Goal: Task Accomplishment & Management: Manage account settings

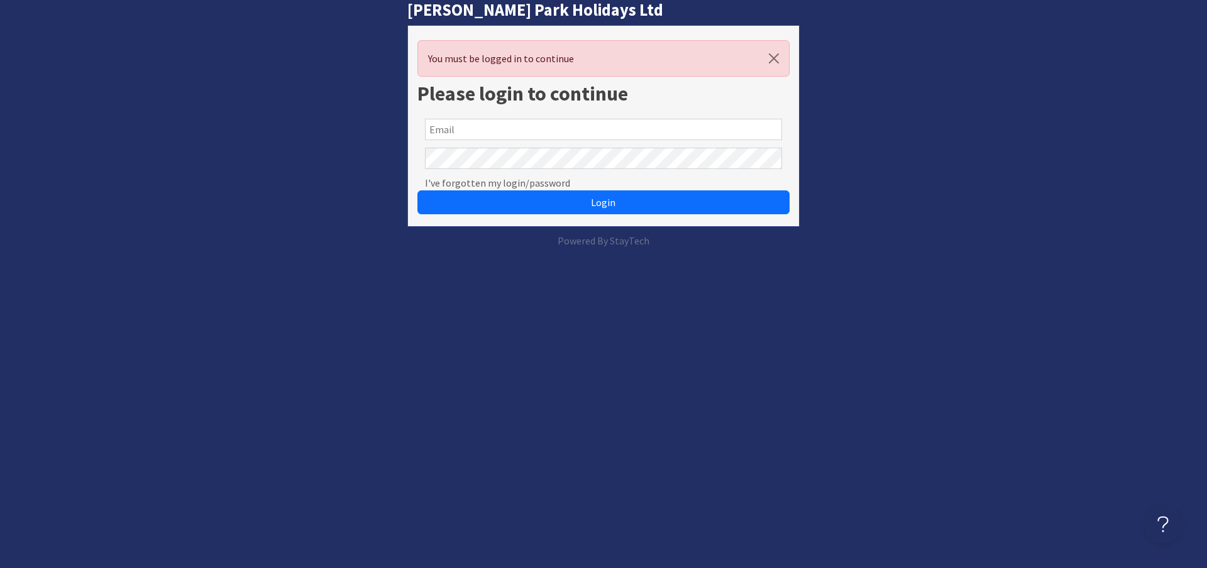
click at [465, 128] on input "text" at bounding box center [603, 129] width 357 height 21
click at [467, 133] on input "text" at bounding box center [603, 129] width 357 height 21
type input "charlotte@hintonparkholidays.co.uk"
click at [417, 190] on button "Login" at bounding box center [603, 202] width 372 height 24
paste input "charlotte@hintonparkholidays.co.uk"
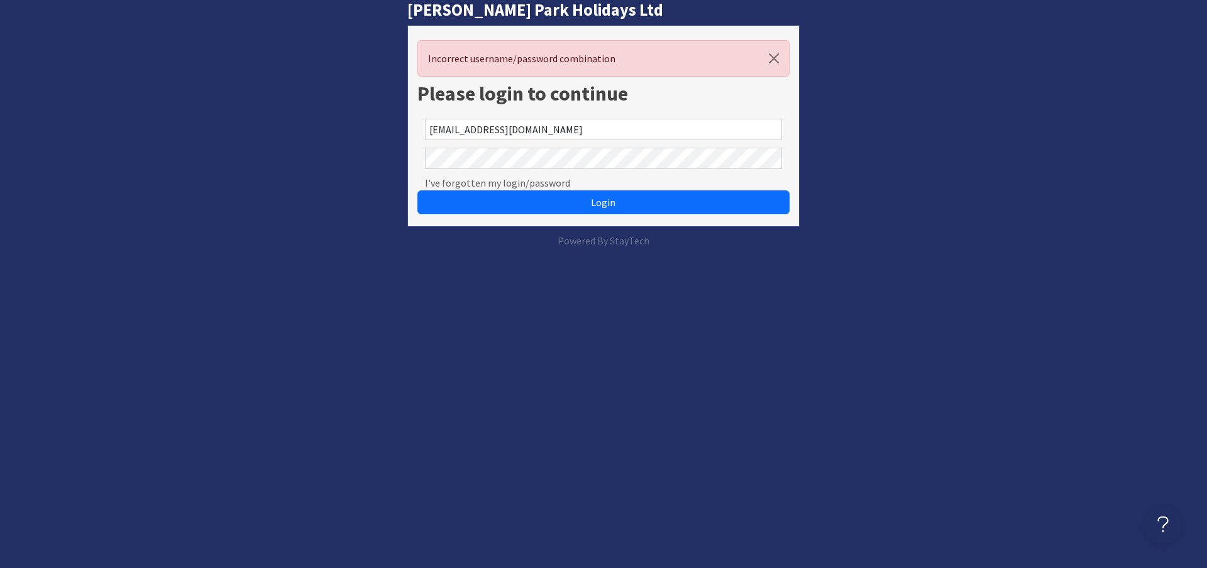
type input "charlotte@hintonparkholidays.co.uk"
click at [417, 190] on button "Login" at bounding box center [603, 202] width 372 height 24
paste input "[EMAIL_ADDRESS][DOMAIN_NAME]"
type input "[EMAIL_ADDRESS][DOMAIN_NAME]"
click at [417, 190] on button "Login" at bounding box center [603, 202] width 372 height 24
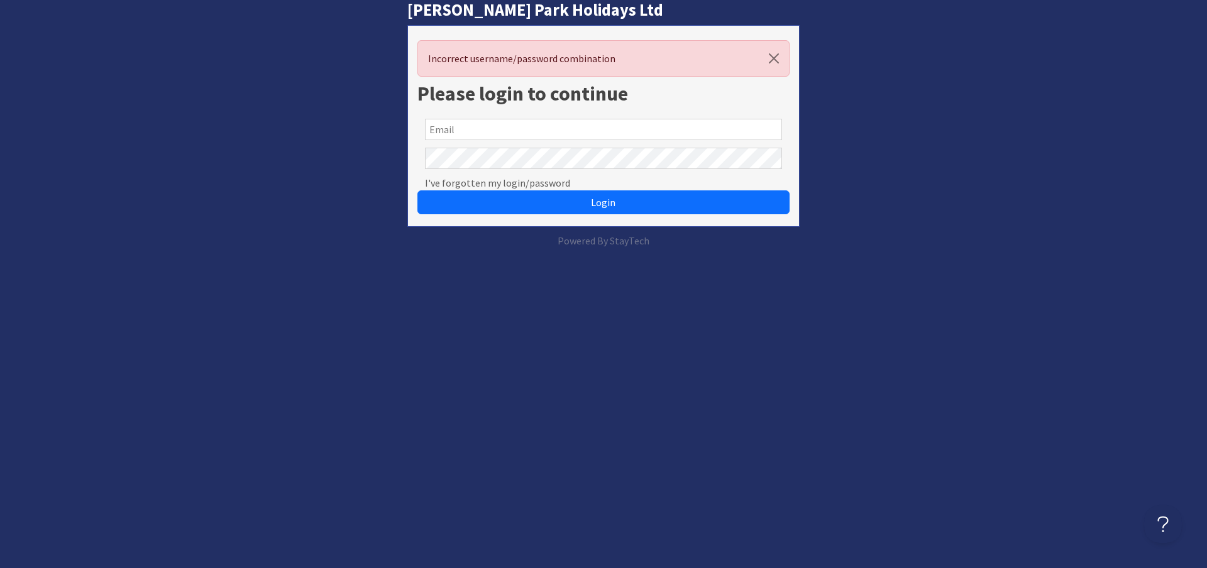
paste input "[EMAIL_ADDRESS][DOMAIN_NAME]"
type input "[EMAIL_ADDRESS][DOMAIN_NAME]"
click at [417, 190] on button "Login" at bounding box center [603, 202] width 372 height 24
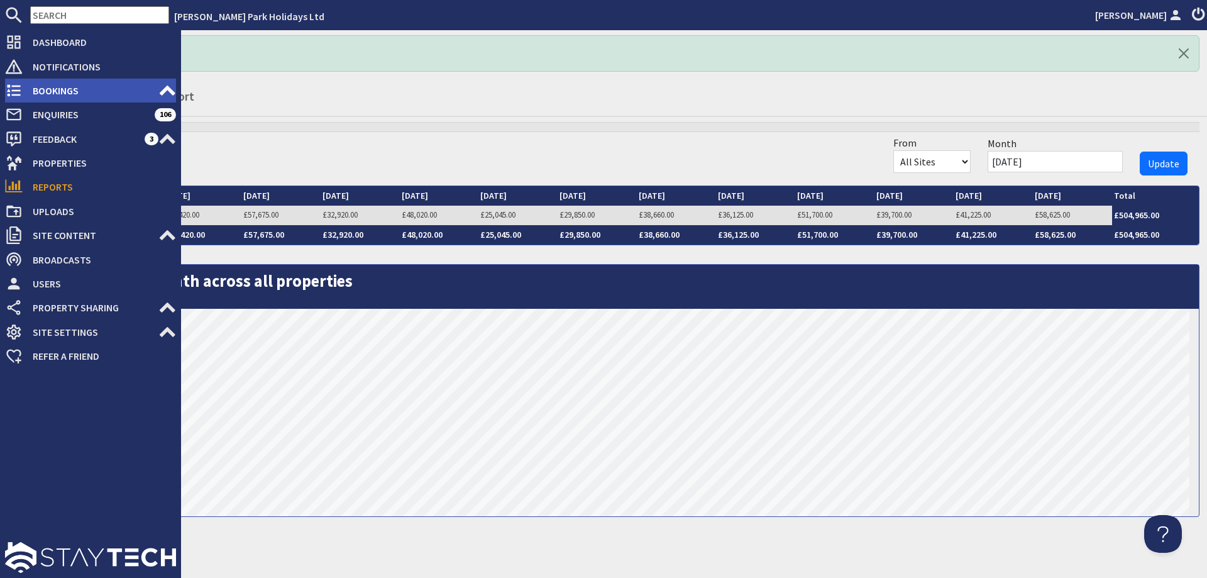
click at [53, 96] on span "Bookings" at bounding box center [91, 90] width 136 height 20
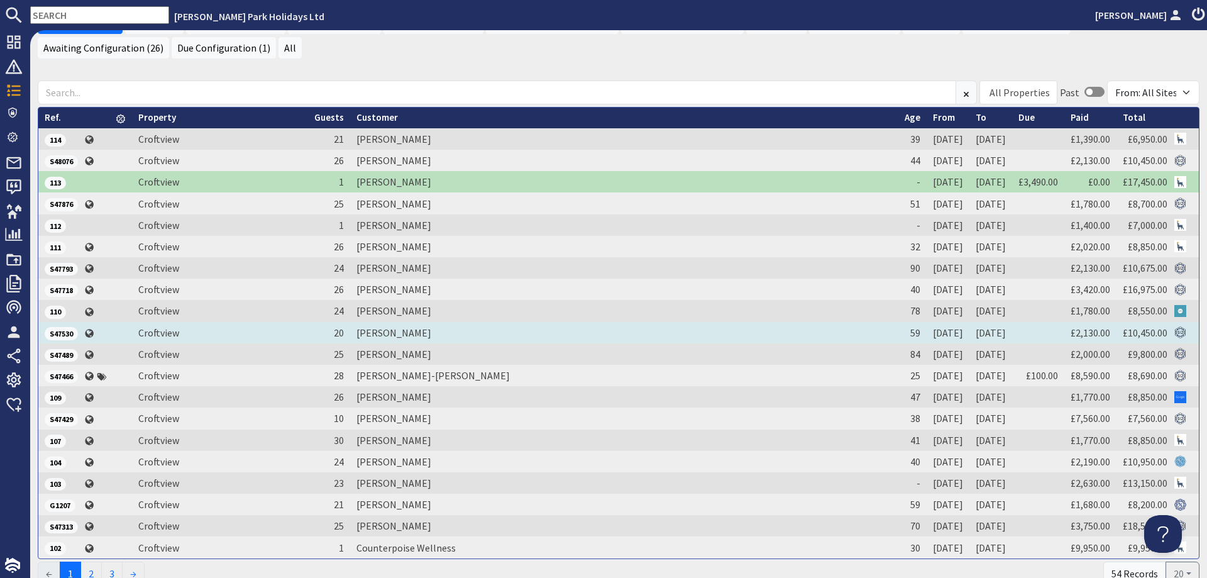
scroll to position [126, 0]
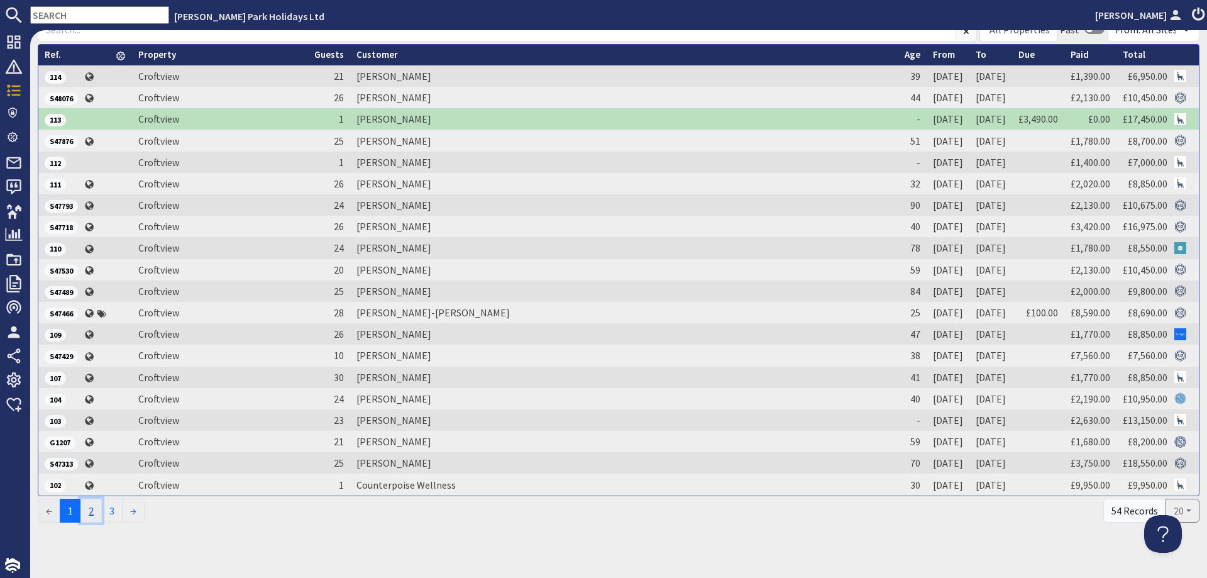
click at [92, 513] on link "2" at bounding box center [90, 510] width 21 height 24
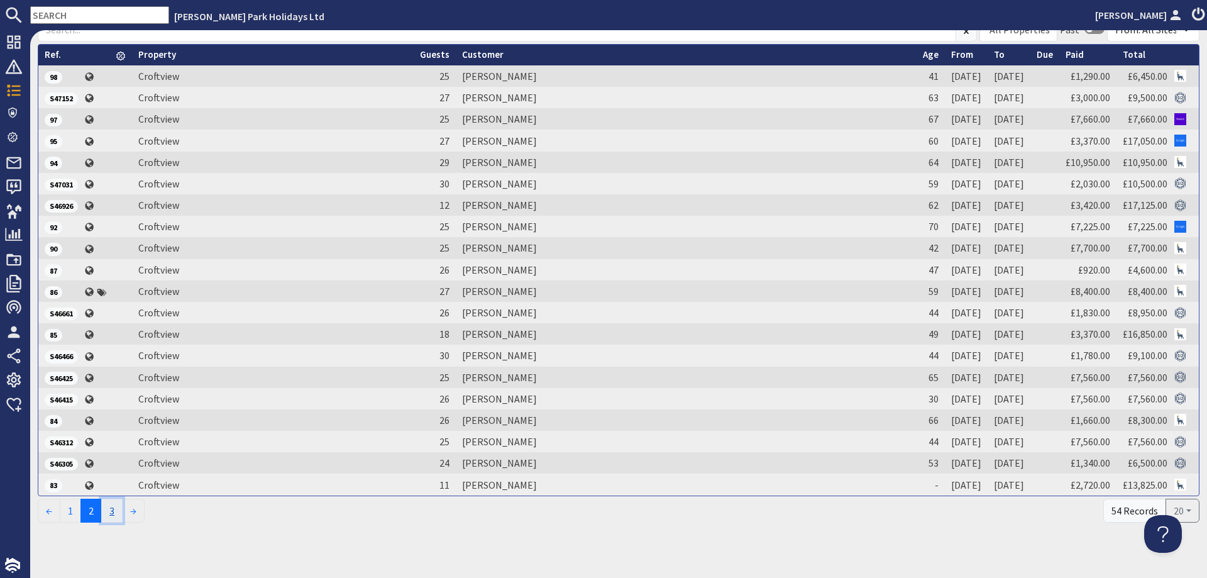
click at [119, 515] on link "3" at bounding box center [111, 510] width 21 height 24
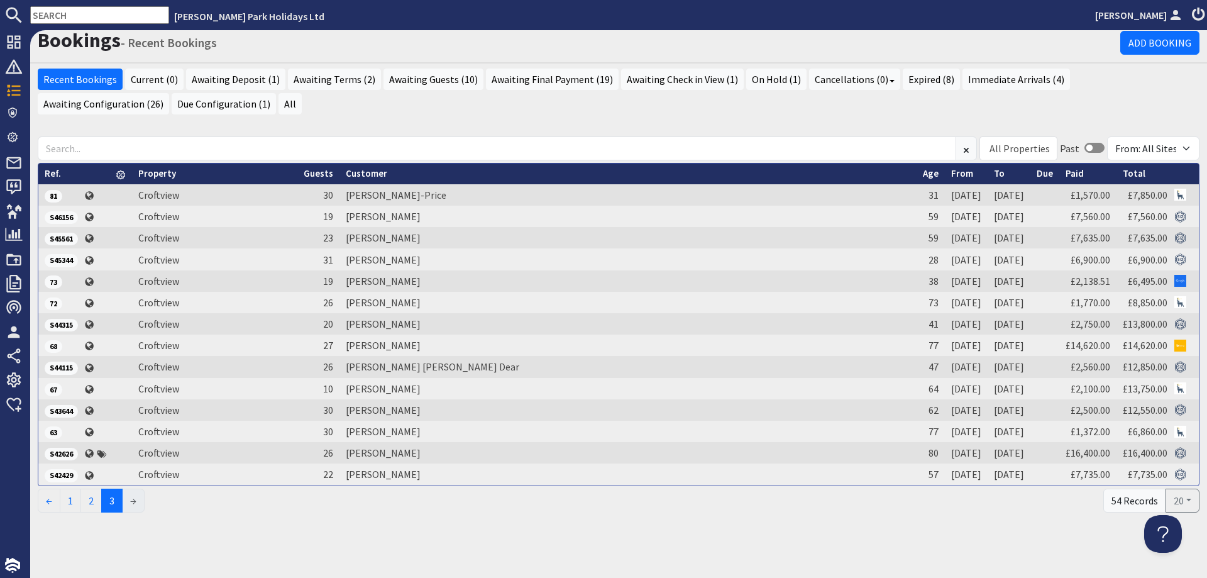
scroll to position [0, 0]
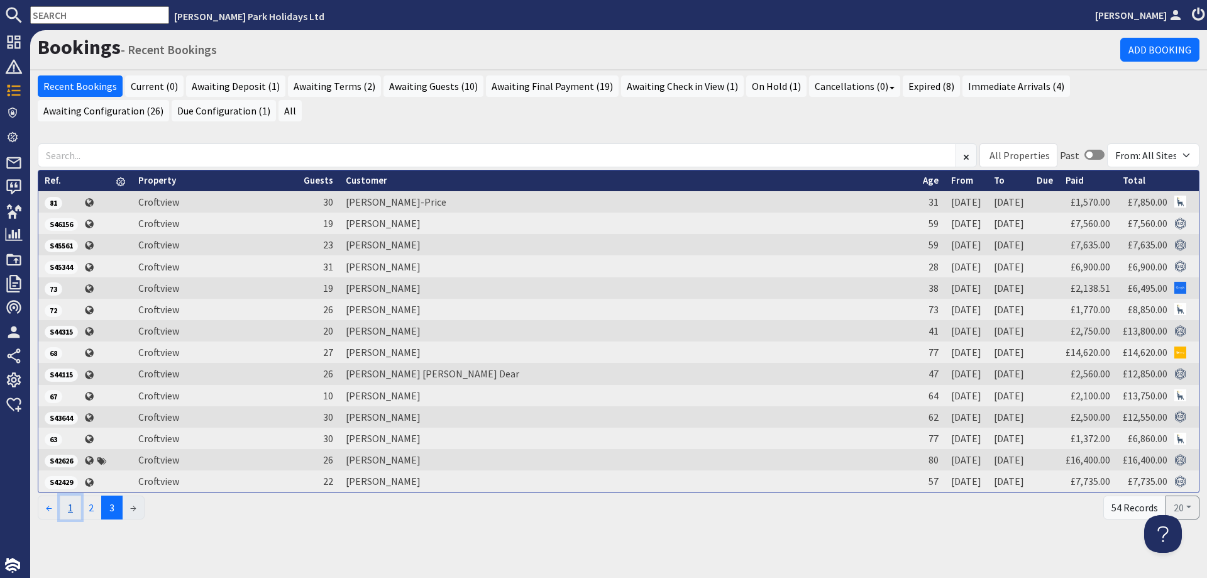
click at [75, 512] on link "1" at bounding box center [70, 507] width 21 height 24
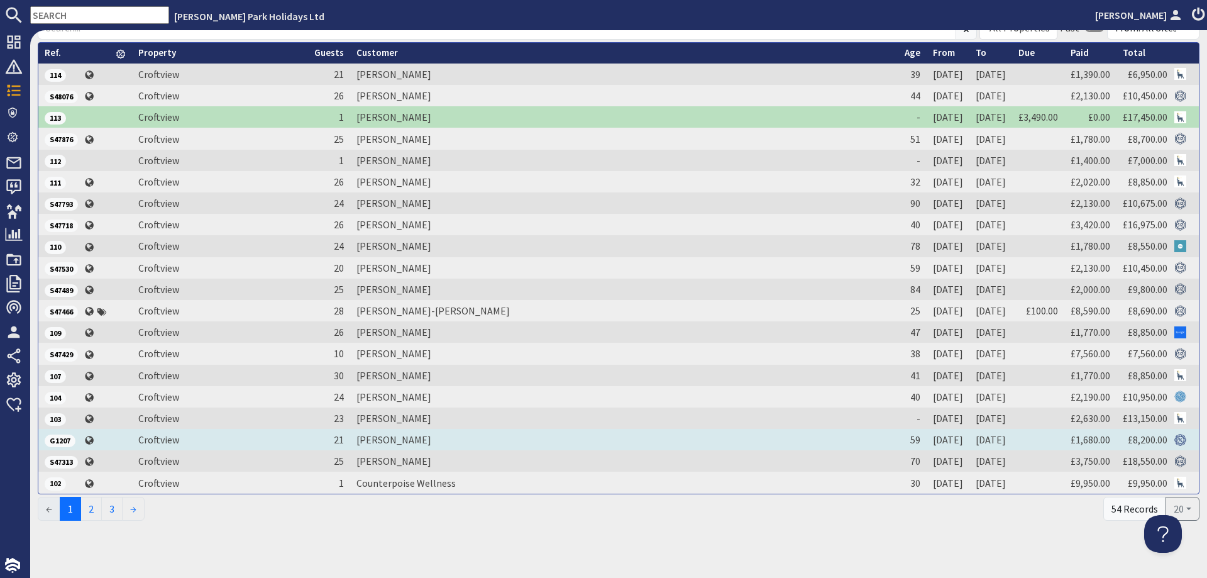
scroll to position [136, 0]
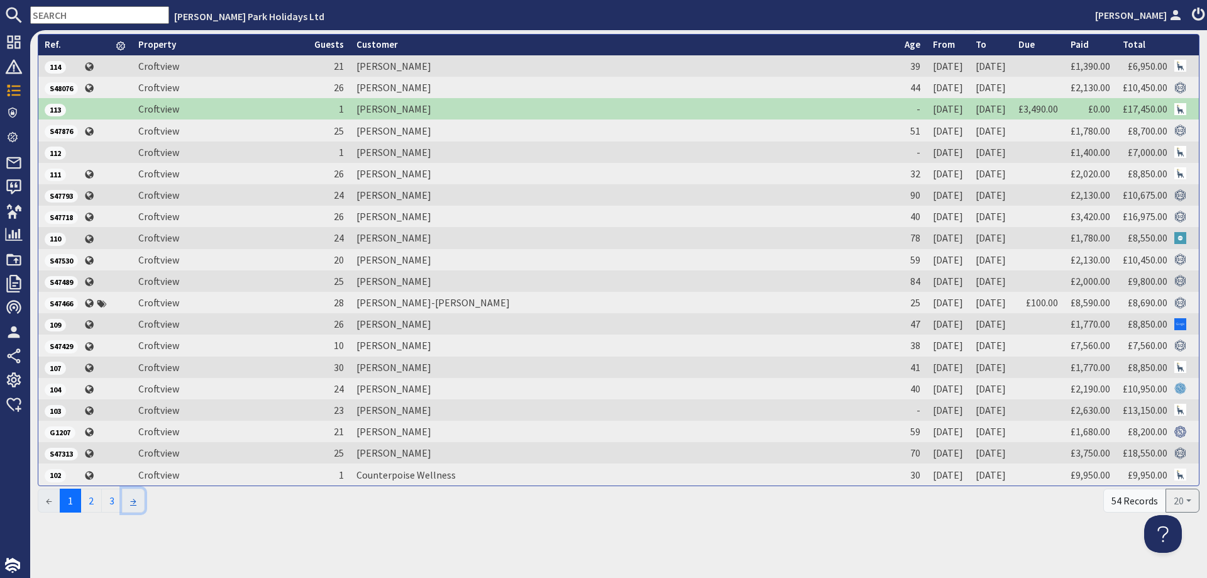
click at [140, 505] on link "→" at bounding box center [133, 500] width 23 height 24
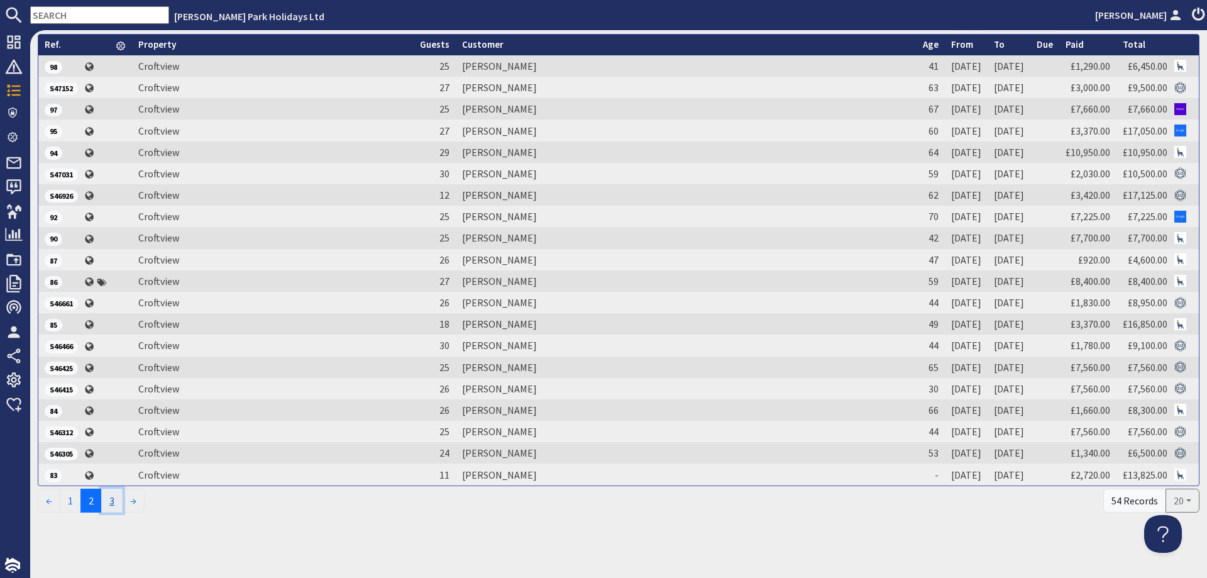
click at [113, 503] on link "3" at bounding box center [111, 500] width 21 height 24
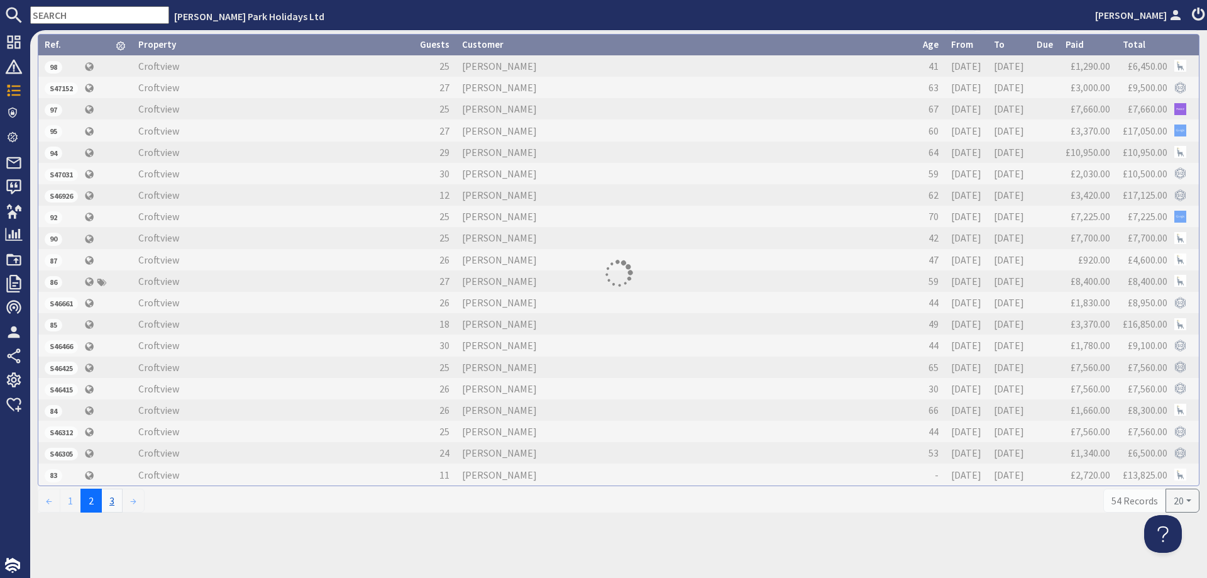
scroll to position [0, 0]
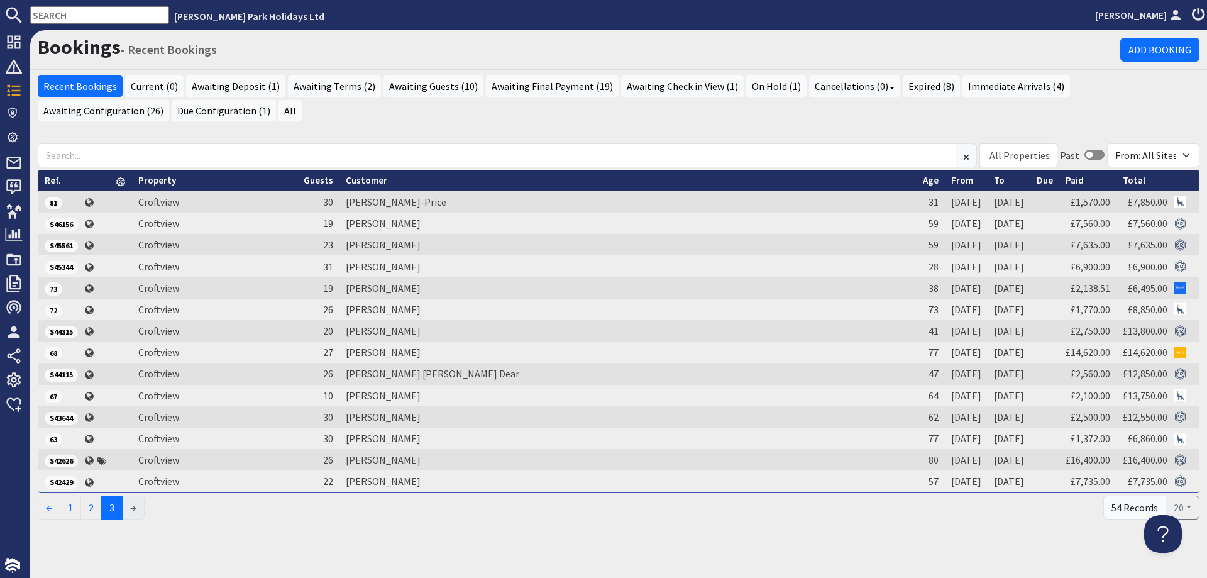
click at [140, 510] on li "→" at bounding box center [134, 507] width 22 height 24
click at [91, 511] on link "2" at bounding box center [90, 507] width 21 height 24
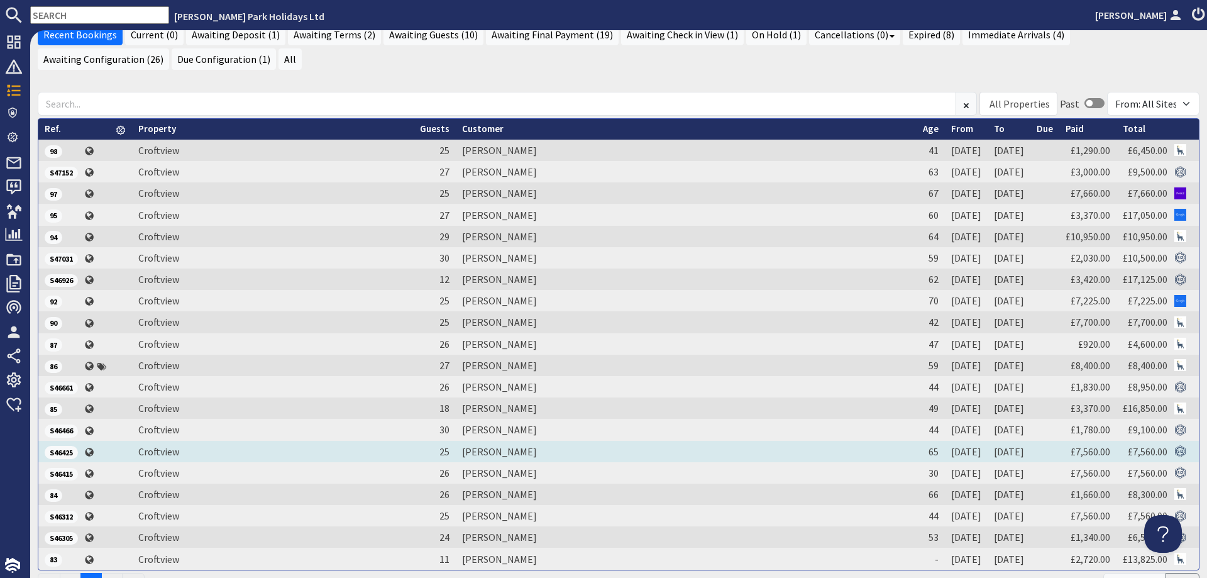
scroll to position [136, 0]
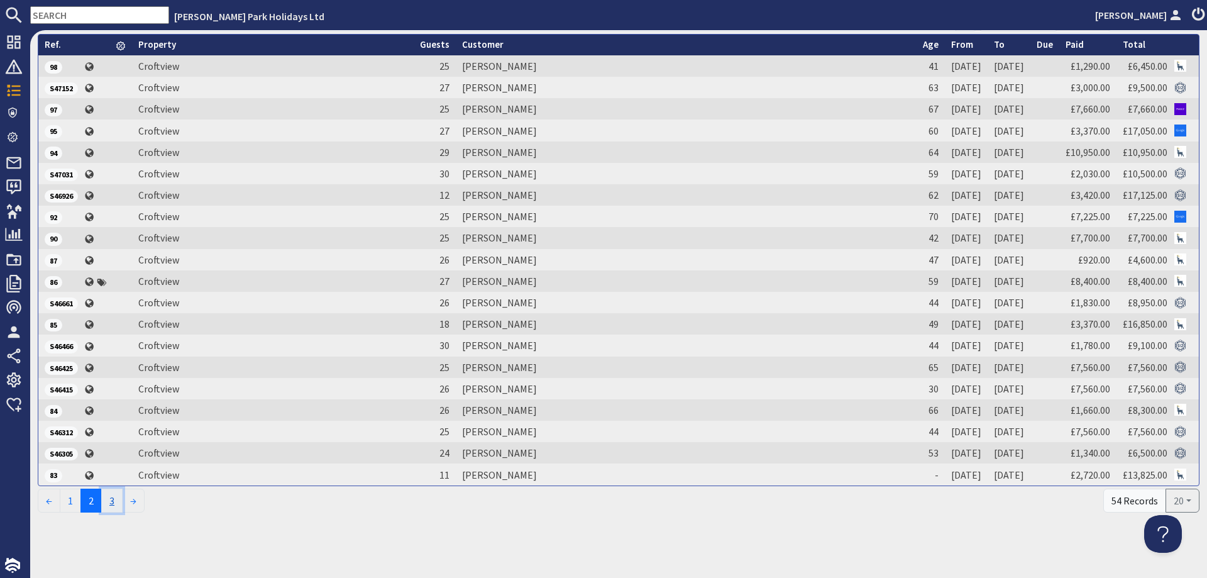
click at [117, 505] on link "3" at bounding box center [111, 500] width 21 height 24
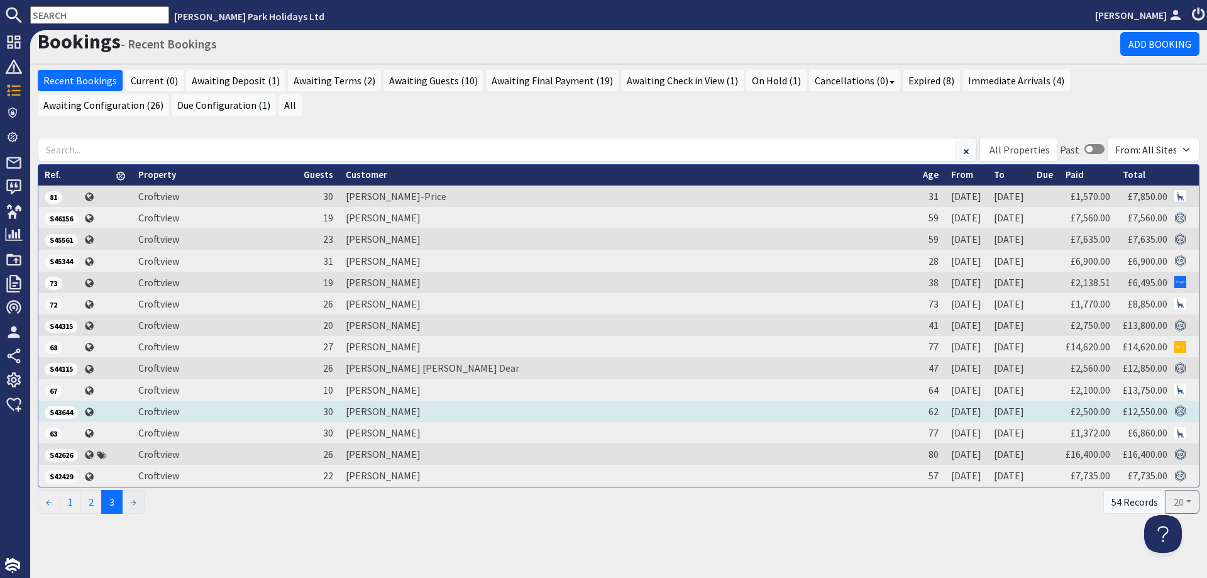
scroll to position [7, 0]
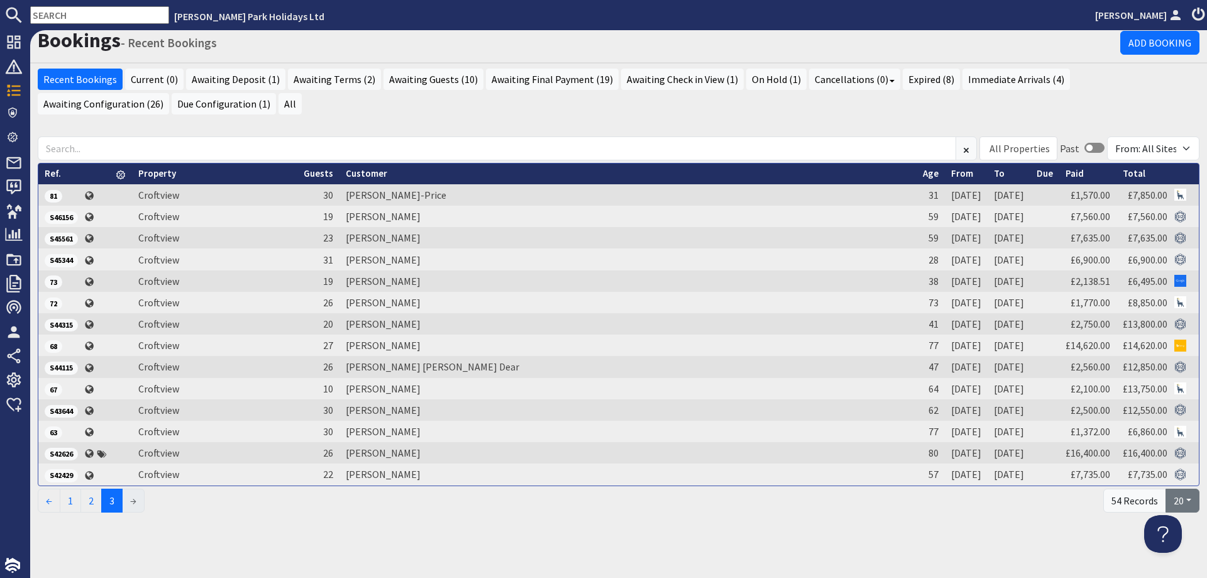
click at [1180, 502] on button "20" at bounding box center [1182, 500] width 34 height 24
click at [1171, 469] on link "100" at bounding box center [1169, 471] width 58 height 20
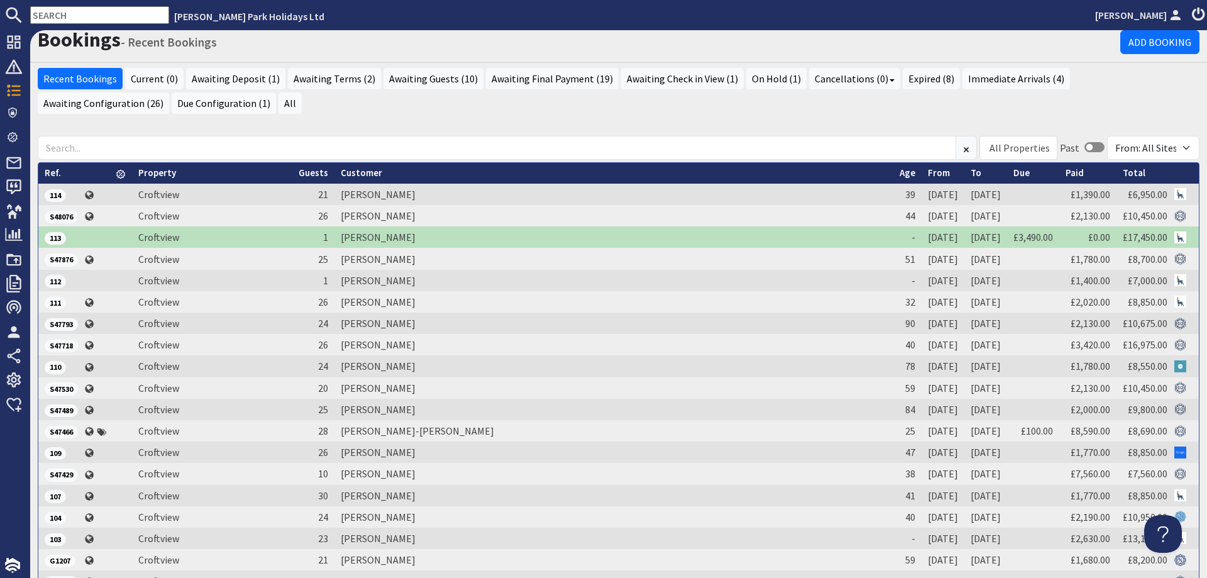
scroll to position [0, 0]
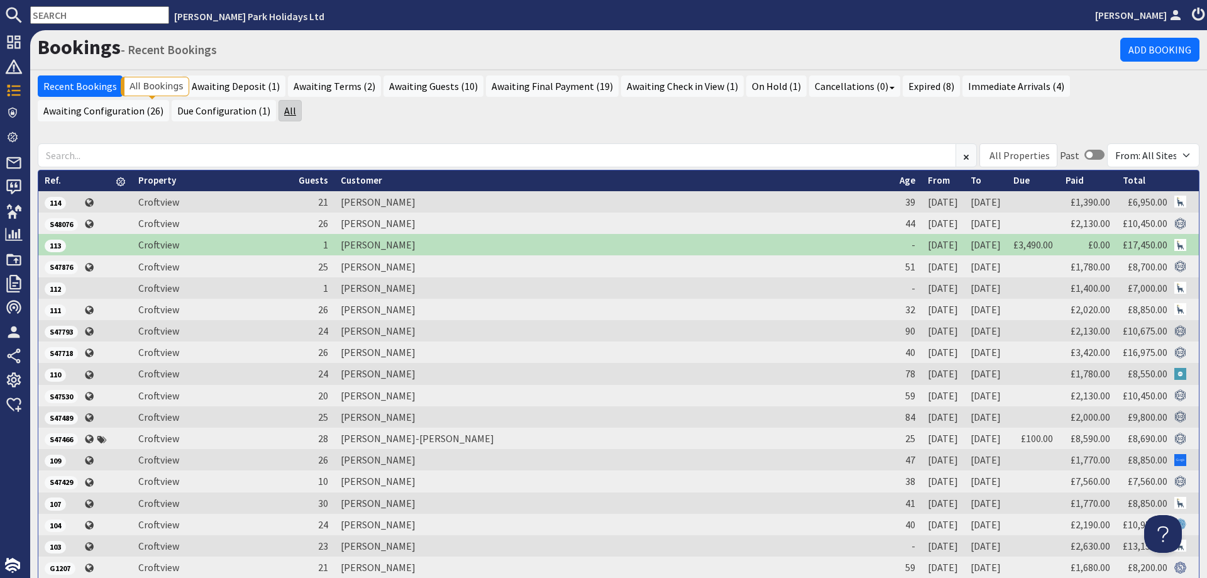
click at [278, 114] on link "All" at bounding box center [289, 110] width 23 height 21
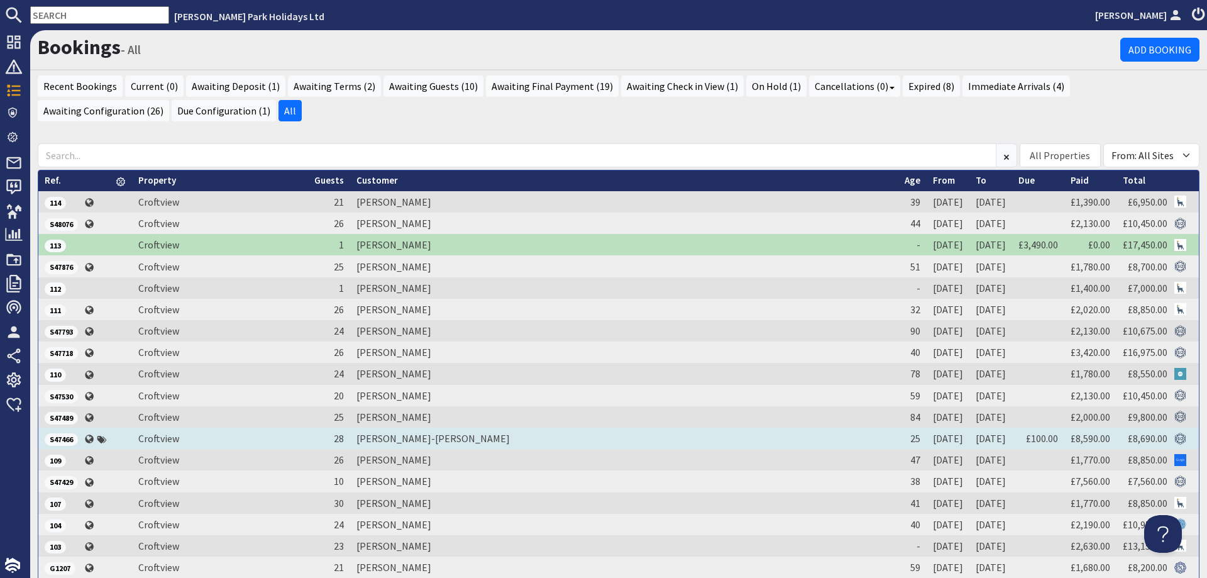
scroll to position [136, 0]
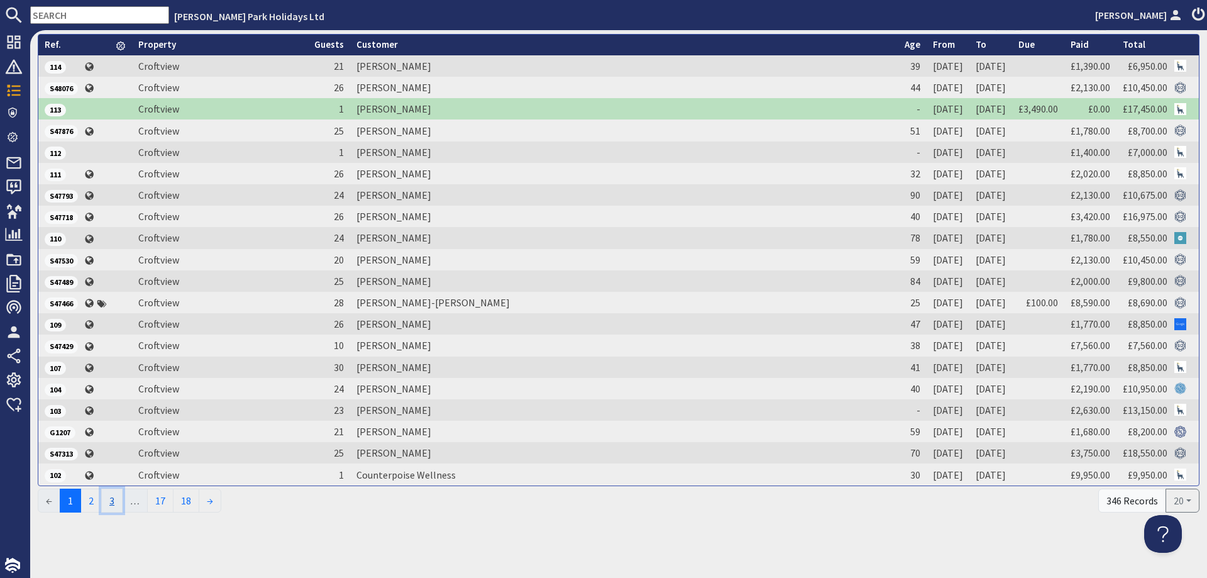
click at [117, 503] on link "3" at bounding box center [111, 500] width 21 height 24
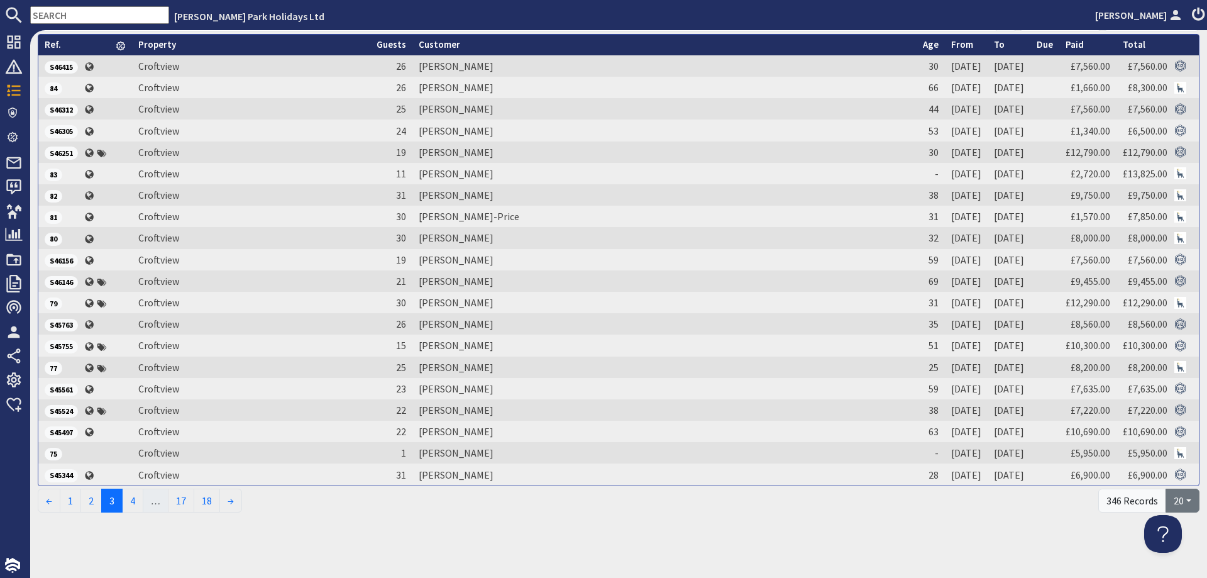
click at [1186, 502] on button "20" at bounding box center [1182, 500] width 34 height 24
click at [1168, 472] on link "100" at bounding box center [1169, 471] width 58 height 20
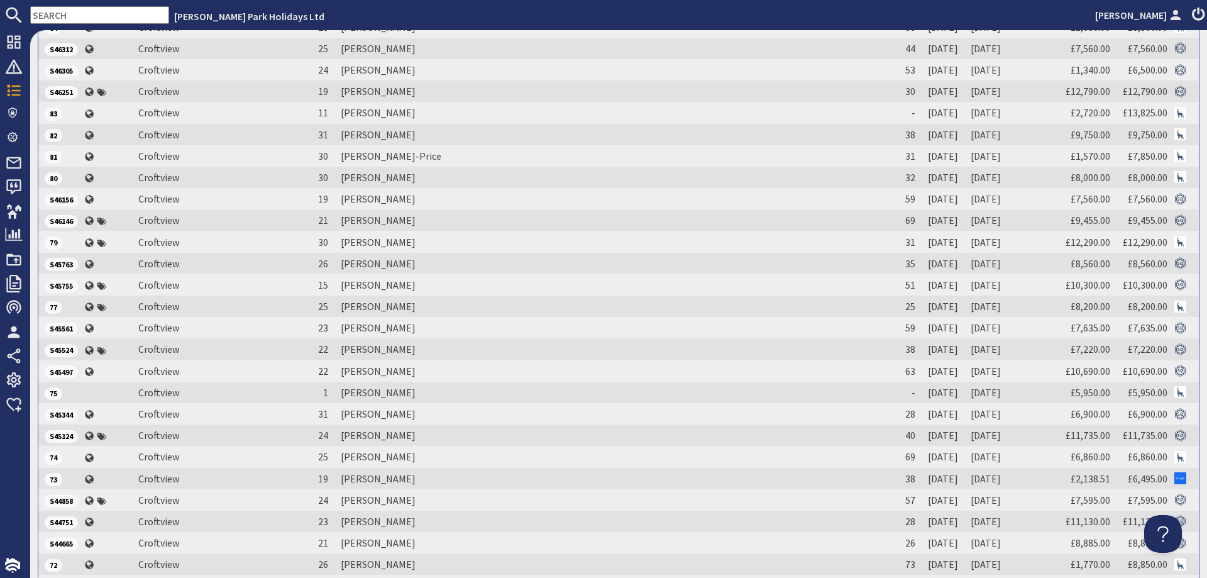
scroll to position [1068, 0]
